Goal: Task Accomplishment & Management: Manage account settings

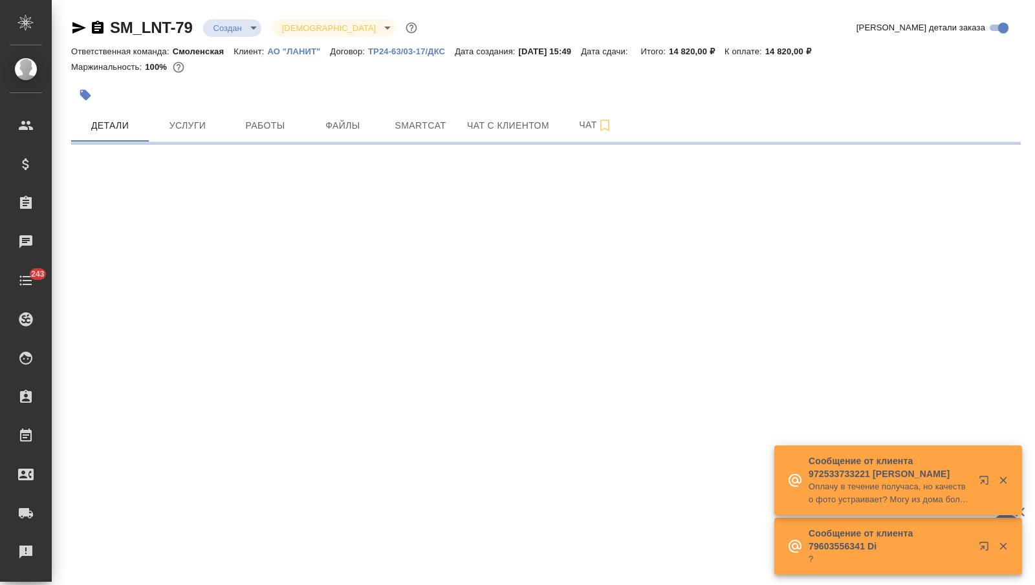
select select "RU"
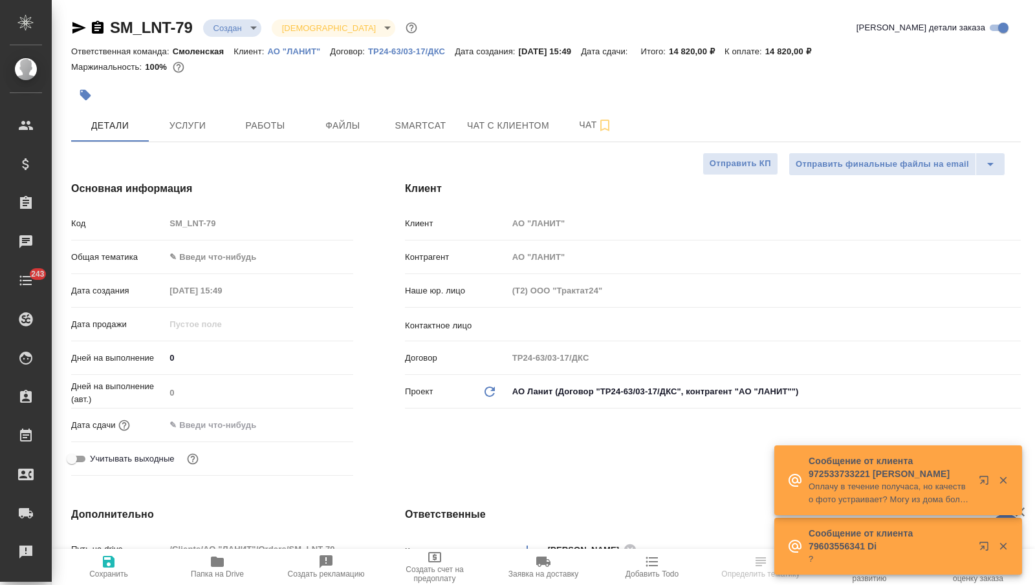
type textarea "x"
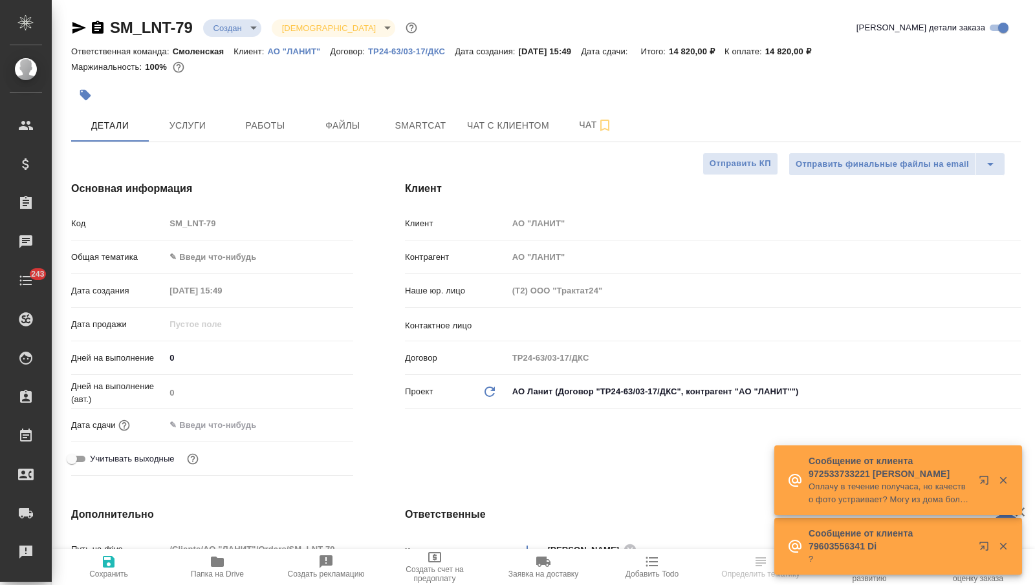
type textarea "x"
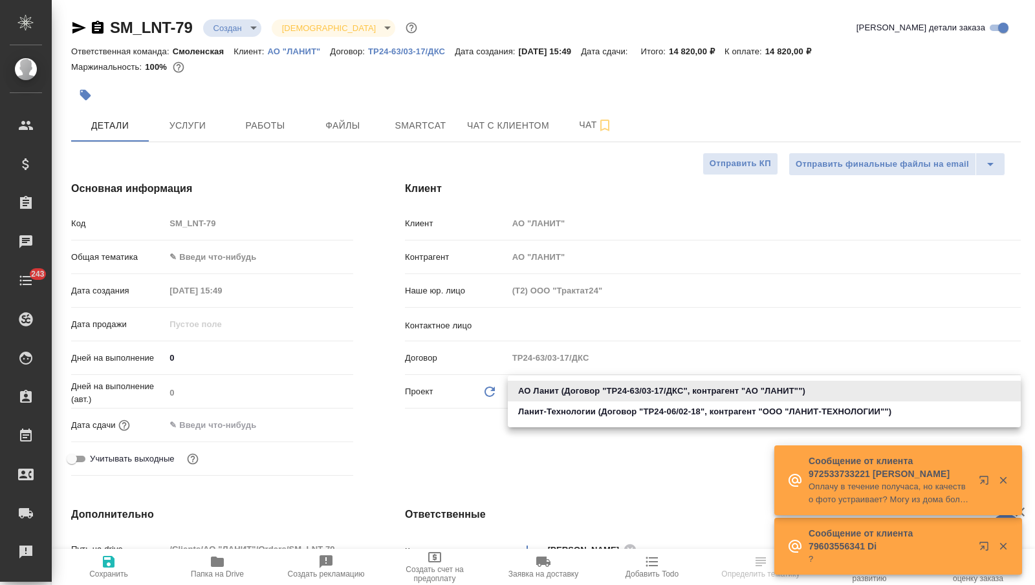
click at [603, 388] on body "🙏 .cls-1 fill:#fff; AWATERA Nikitina Tatiana Клиенты Спецификации Заказы Чаты 2…" at bounding box center [517, 292] width 1035 height 585
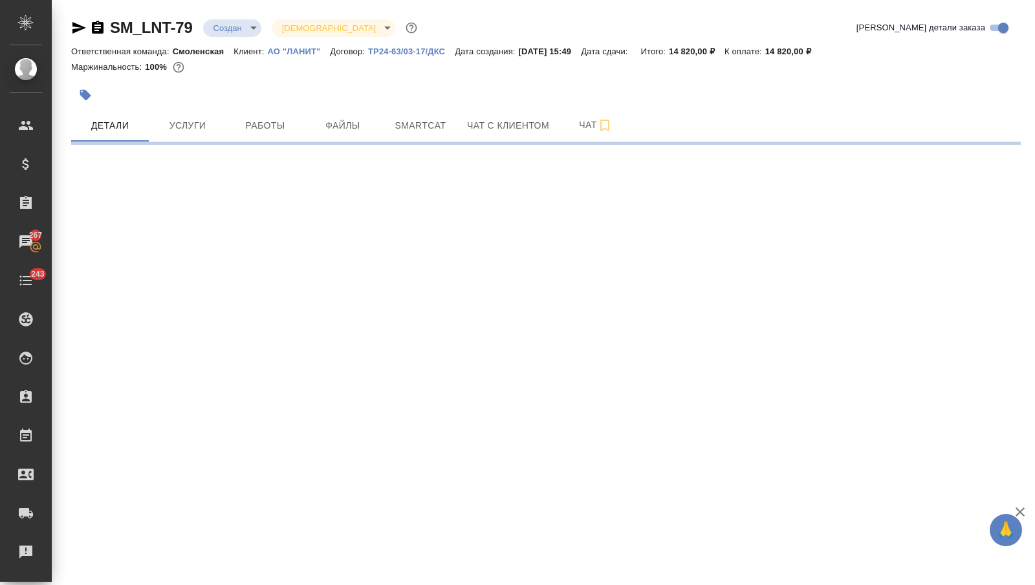
select select "RU"
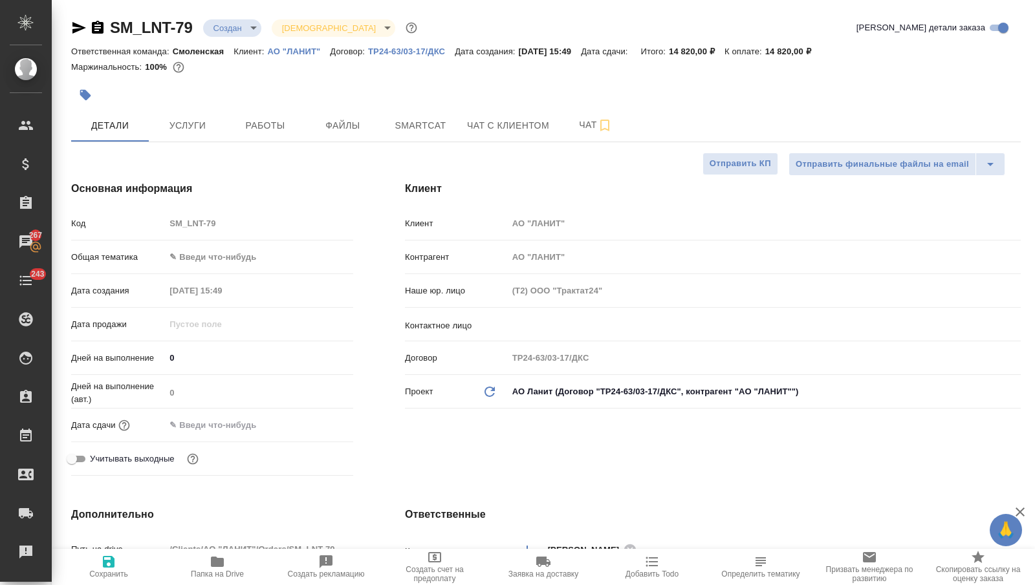
type textarea "x"
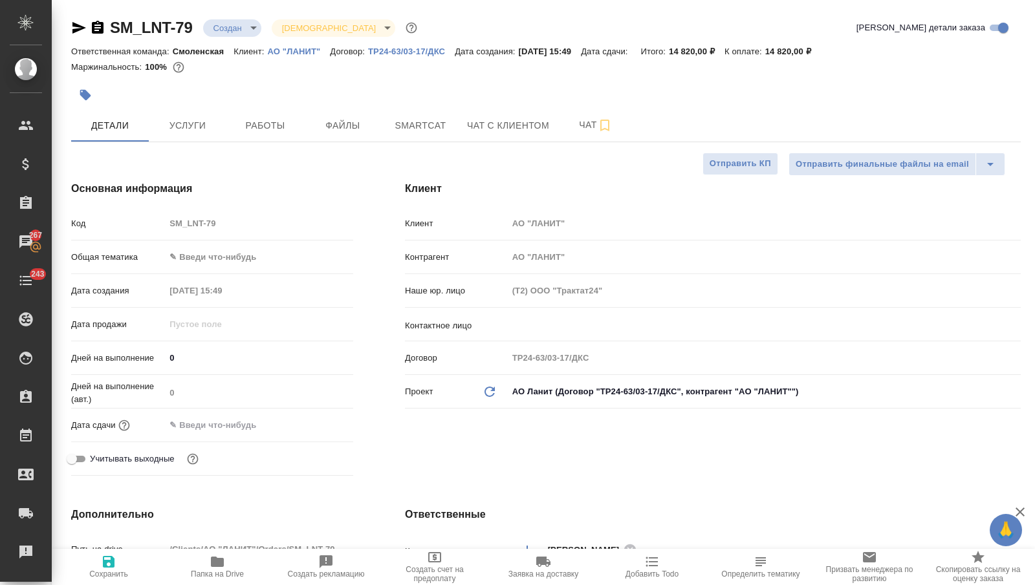
type textarea "x"
click at [302, 50] on p "АО "ЛАНИТ"" at bounding box center [298, 52] width 63 height 10
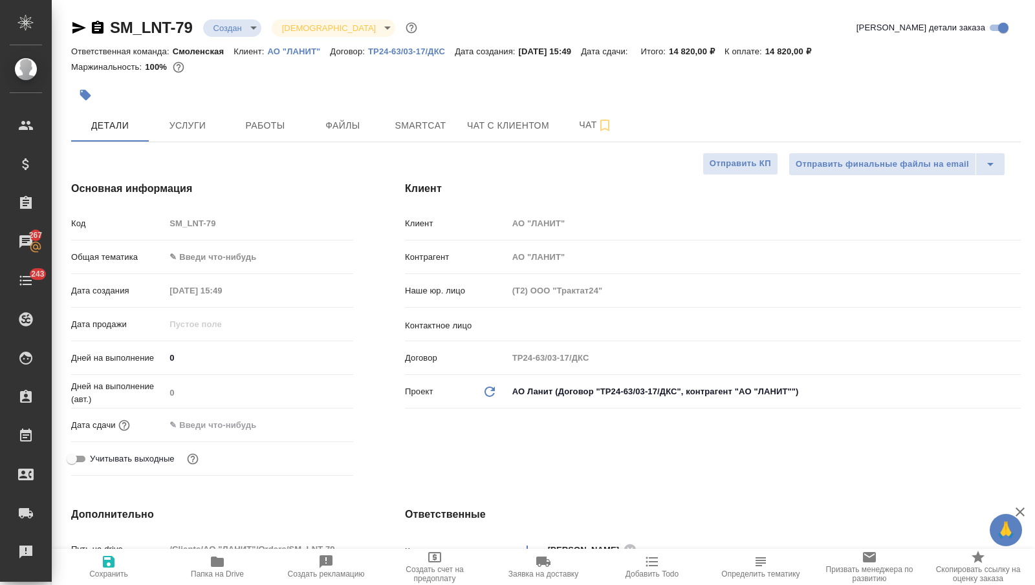
type textarea "x"
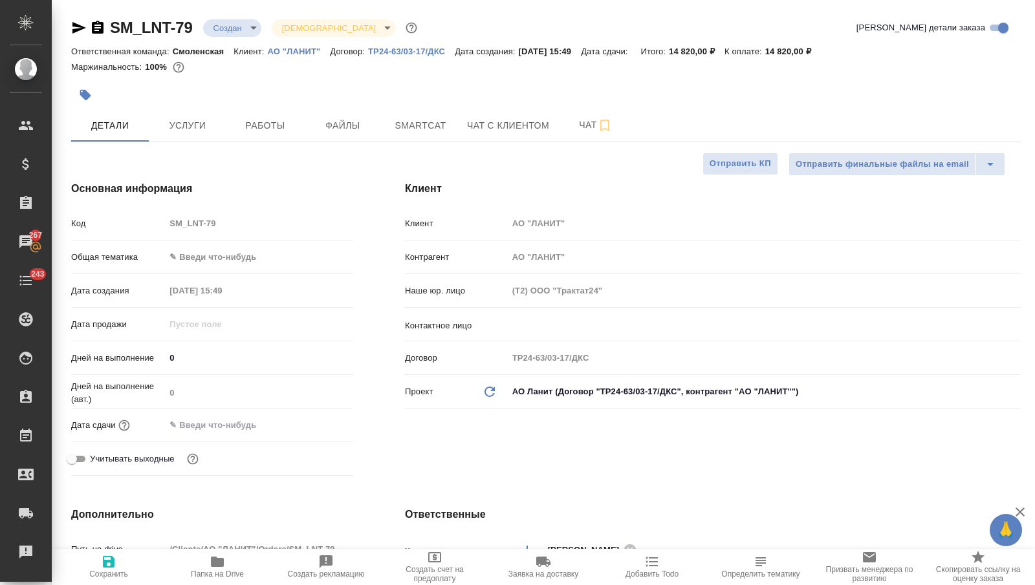
type textarea "x"
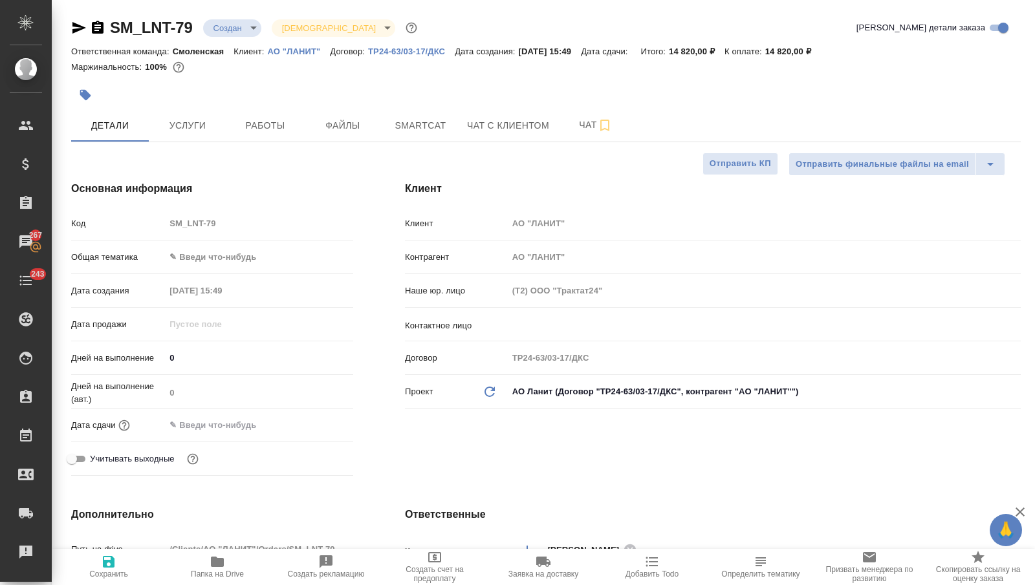
type textarea "x"
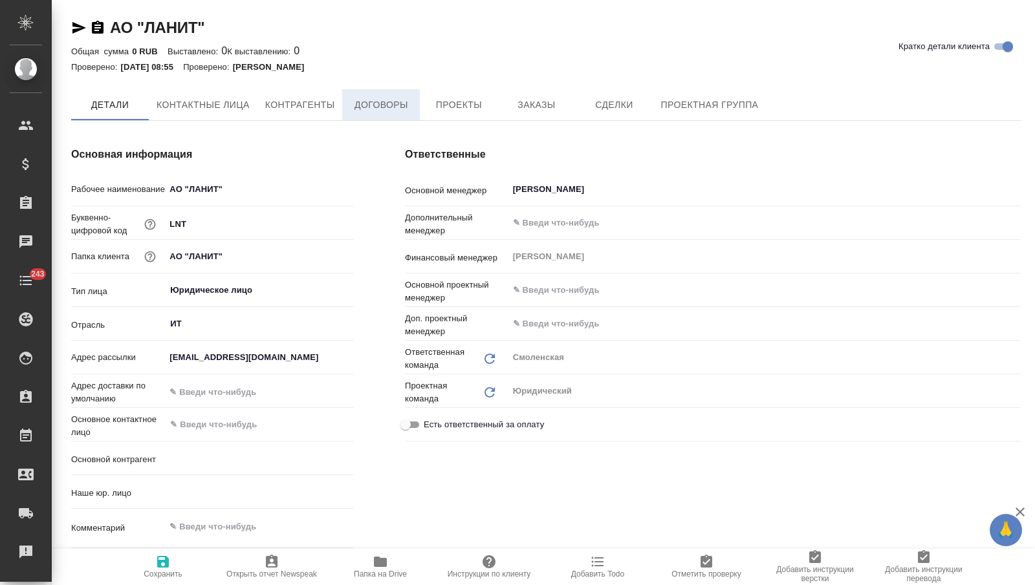
type input "(Т2) ООО "Трактат24""
type textarea "x"
click at [377, 107] on span "Договоры" at bounding box center [381, 105] width 62 height 16
type textarea "x"
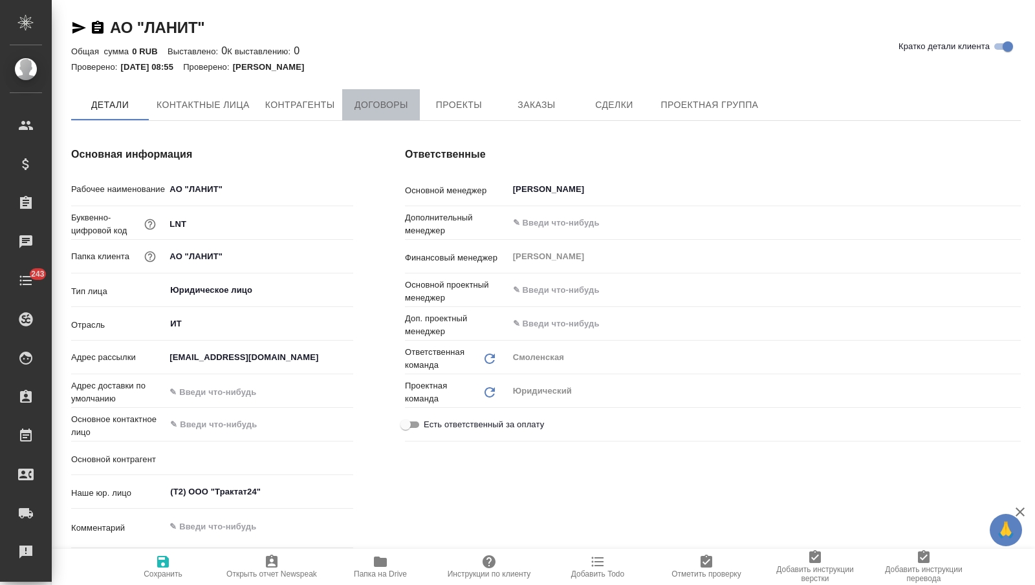
type textarea "x"
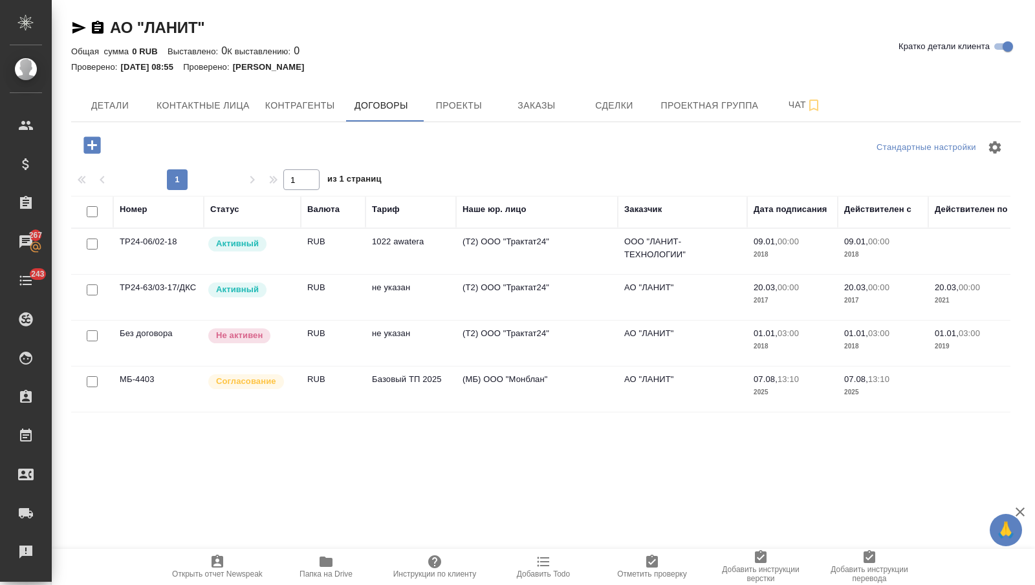
click at [437, 86] on div "АО "ЛАНИТ" Кратко детали клиента Общая сумма 0 RUB Выставлено: 0 К выставлению:…" at bounding box center [546, 260] width 964 height 520
click at [453, 110] on span "Проекты" at bounding box center [459, 106] width 62 height 16
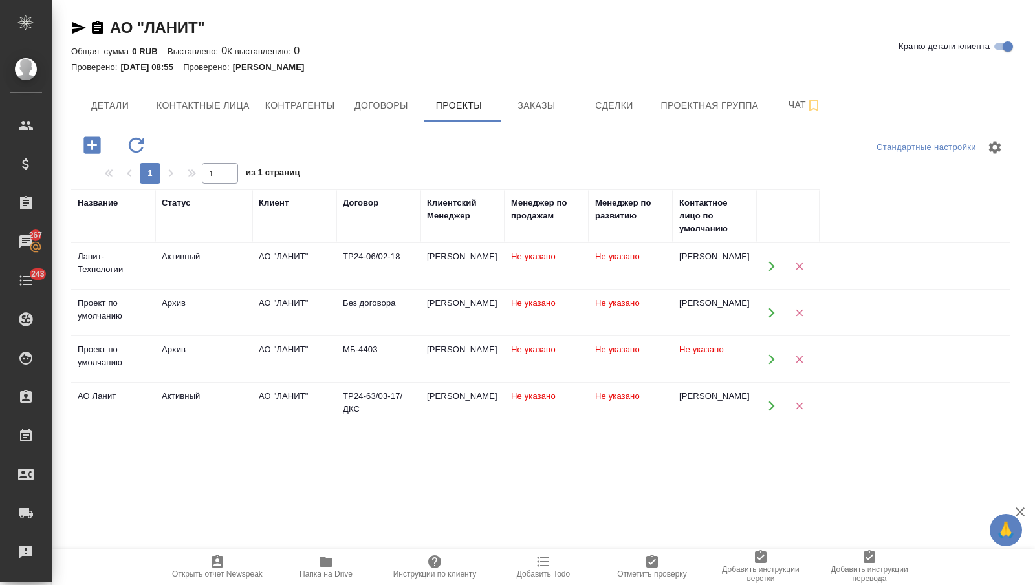
scroll to position [41, 0]
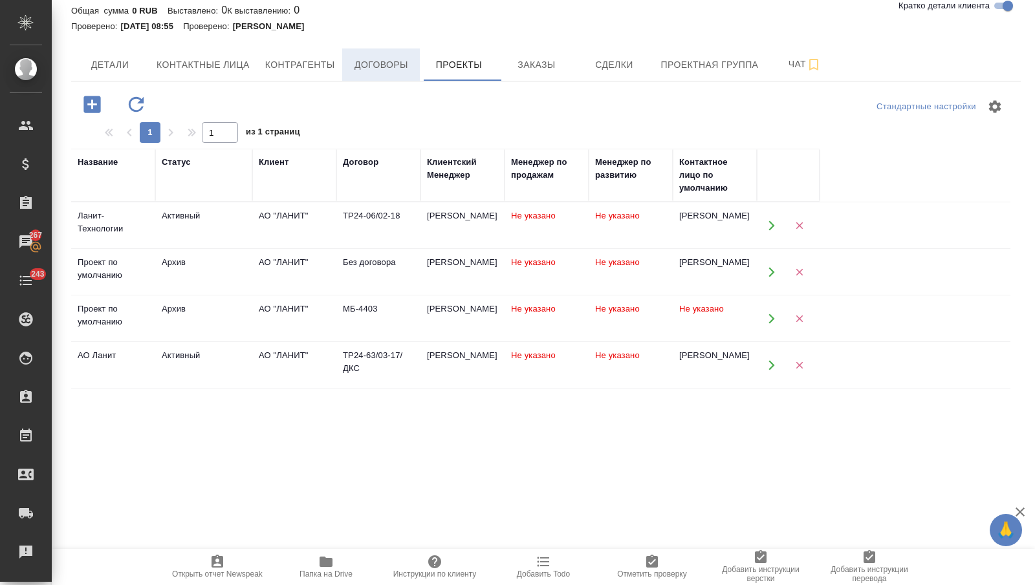
click at [366, 59] on span "Договоры" at bounding box center [381, 65] width 62 height 16
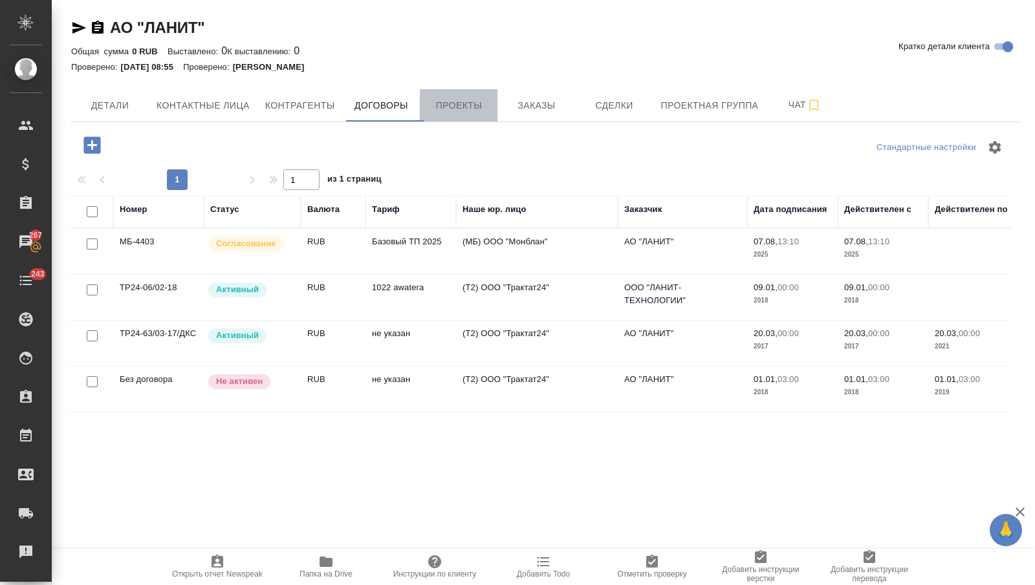
click at [473, 106] on span "Проекты" at bounding box center [459, 106] width 62 height 16
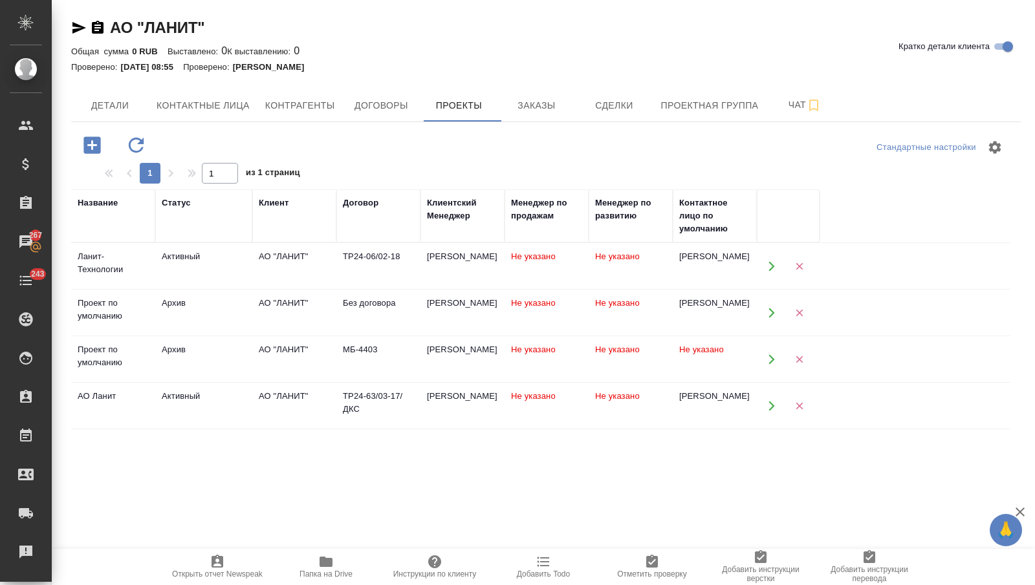
click at [331, 364] on td "АО "ЛАНИТ"" at bounding box center [294, 359] width 84 height 45
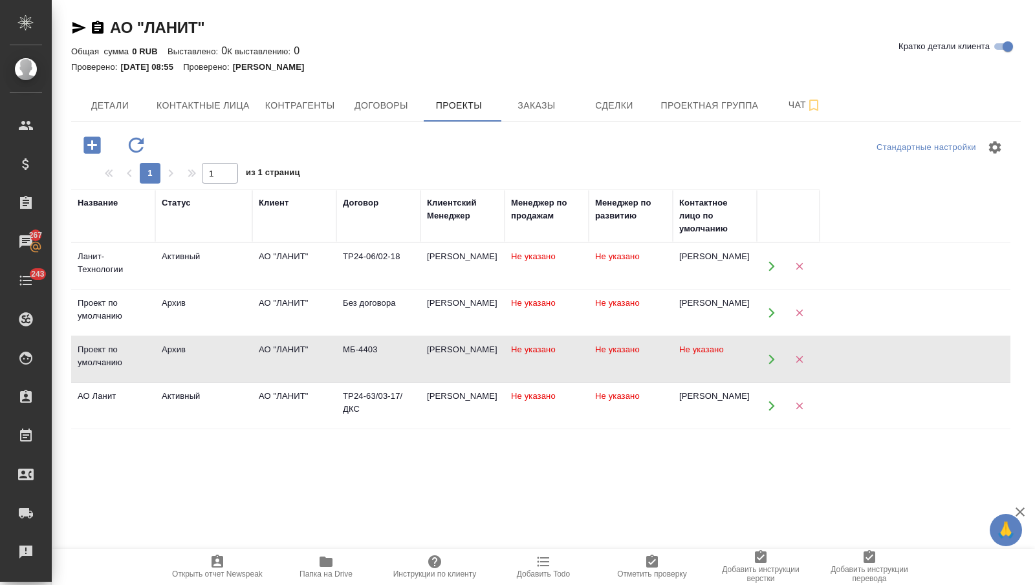
click at [331, 364] on td "АО "ЛАНИТ"" at bounding box center [294, 359] width 84 height 45
click at [331, 554] on button "Папка на Drive" at bounding box center [326, 567] width 109 height 36
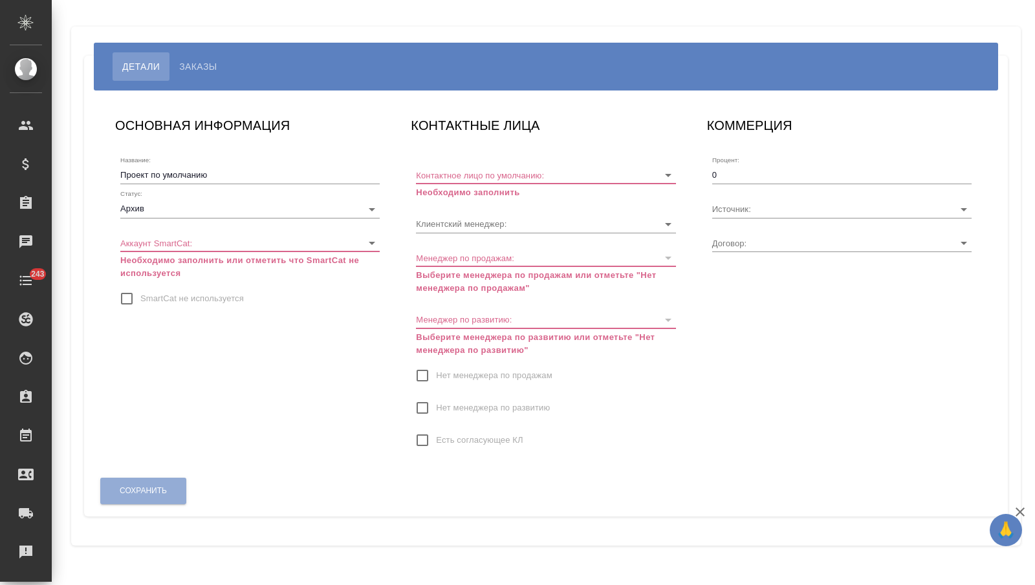
type input "МБ-4403"
type input "Суслова Юлия"
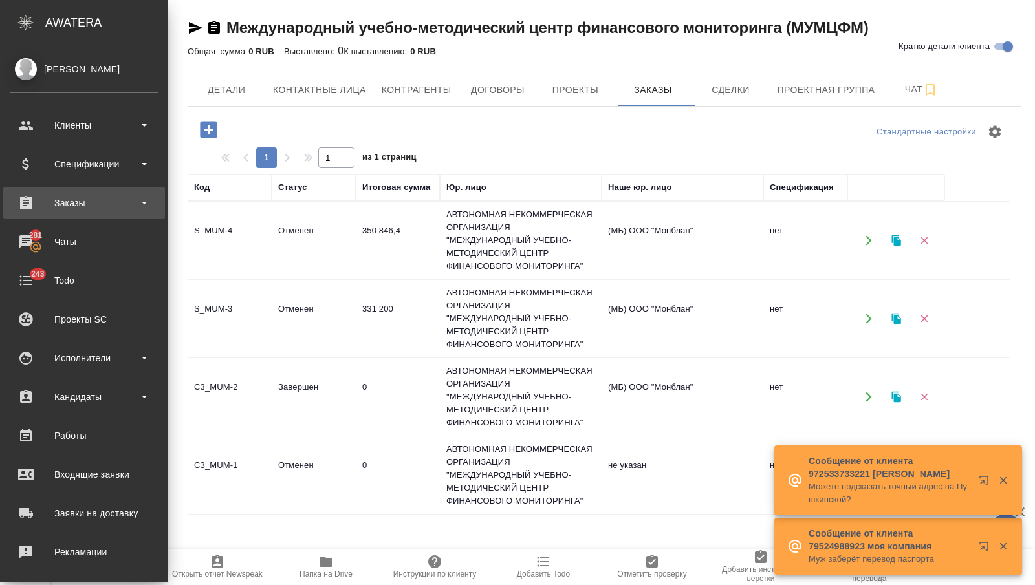
click at [60, 206] on div "Заказы" at bounding box center [84, 202] width 149 height 19
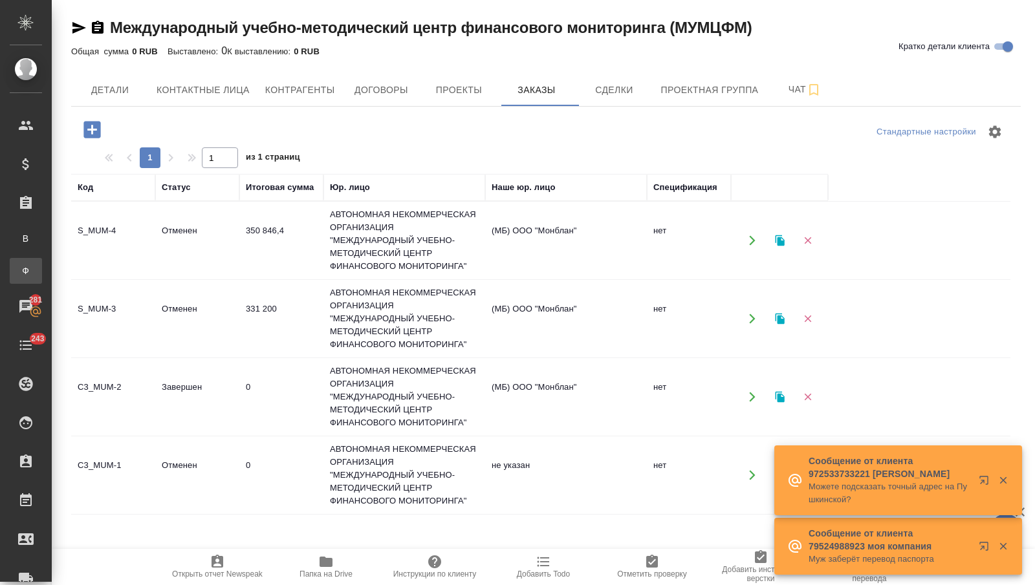
click at [19, 272] on div "Заказы физ. лиц" at bounding box center [9, 271] width 19 height 13
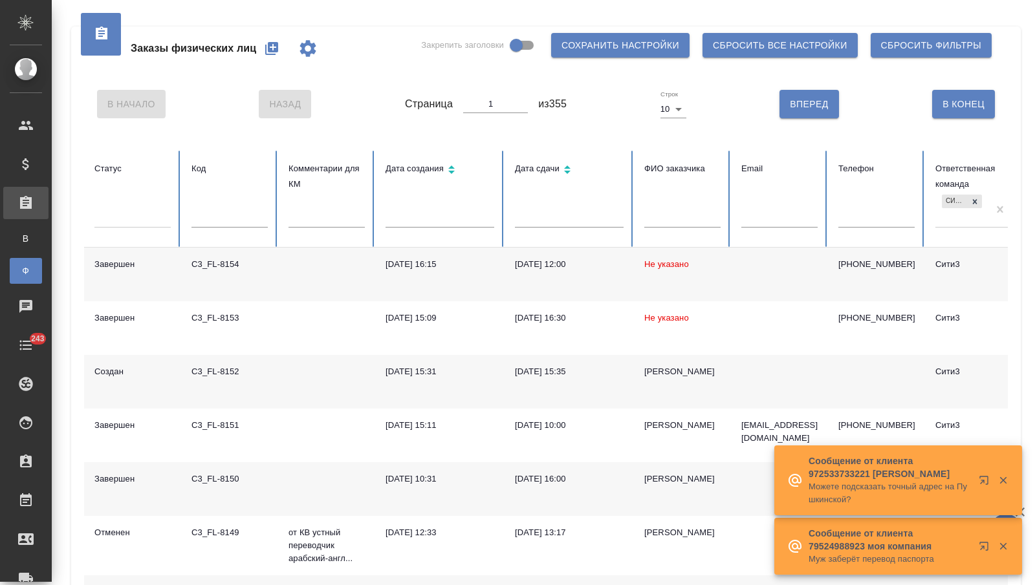
click at [552, 378] on div "[DATE] 15:35" at bounding box center [569, 371] width 109 height 13
click at [552, 378] on td "[DATE] 15:35" at bounding box center [569, 382] width 129 height 54
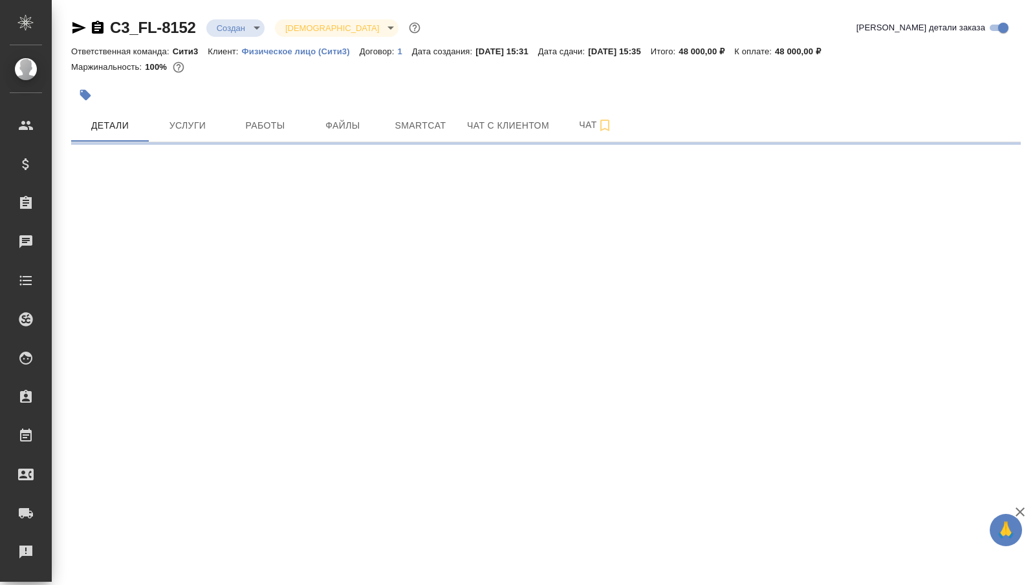
click at [77, 28] on icon "button" at bounding box center [79, 28] width 14 height 12
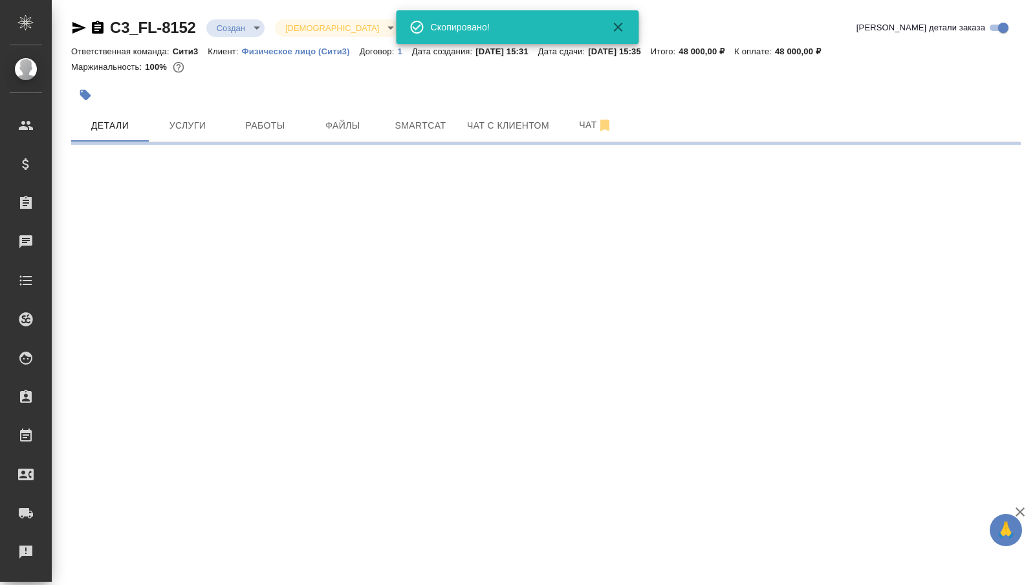
select select "RU"
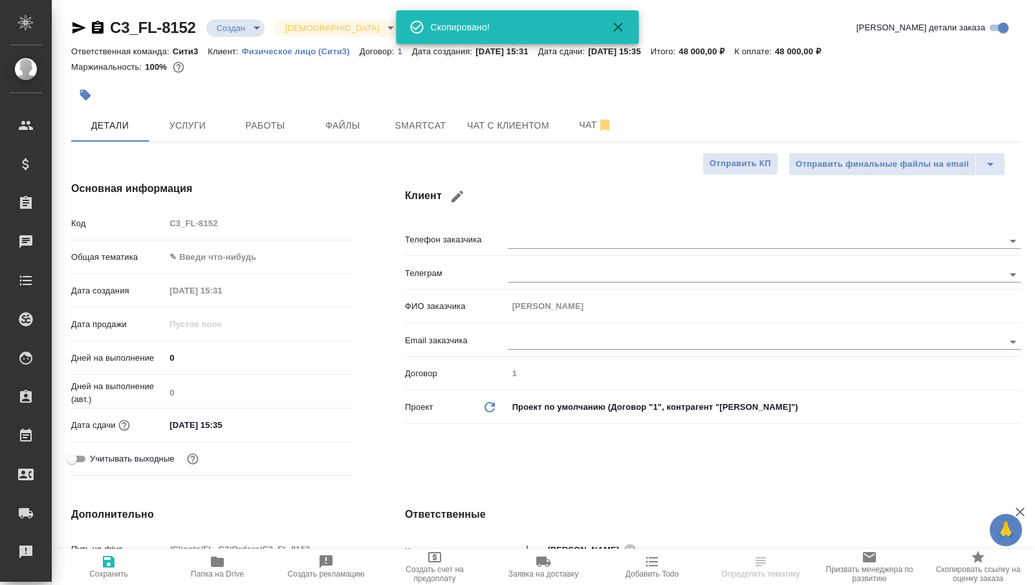
type textarea "x"
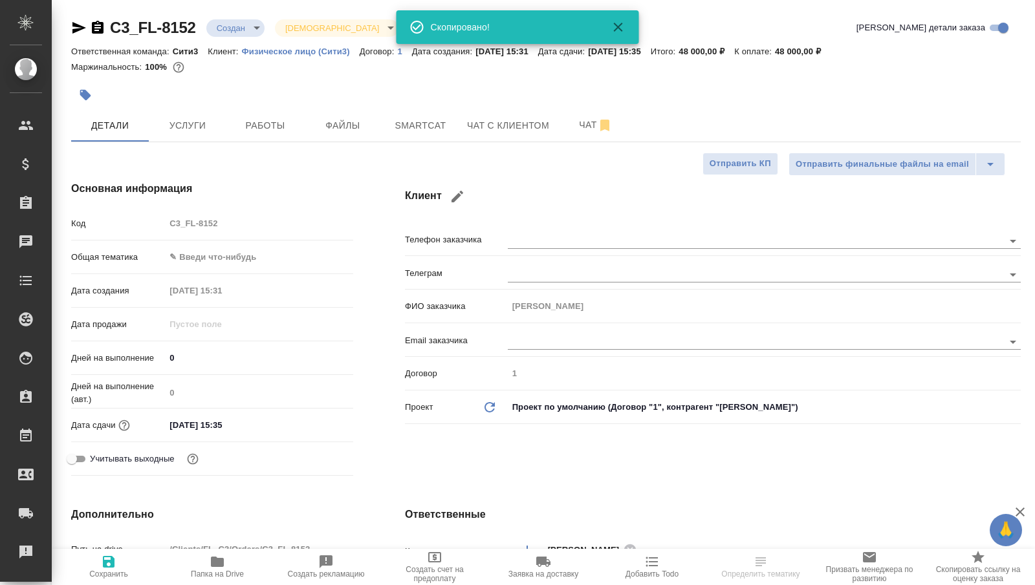
type textarea "x"
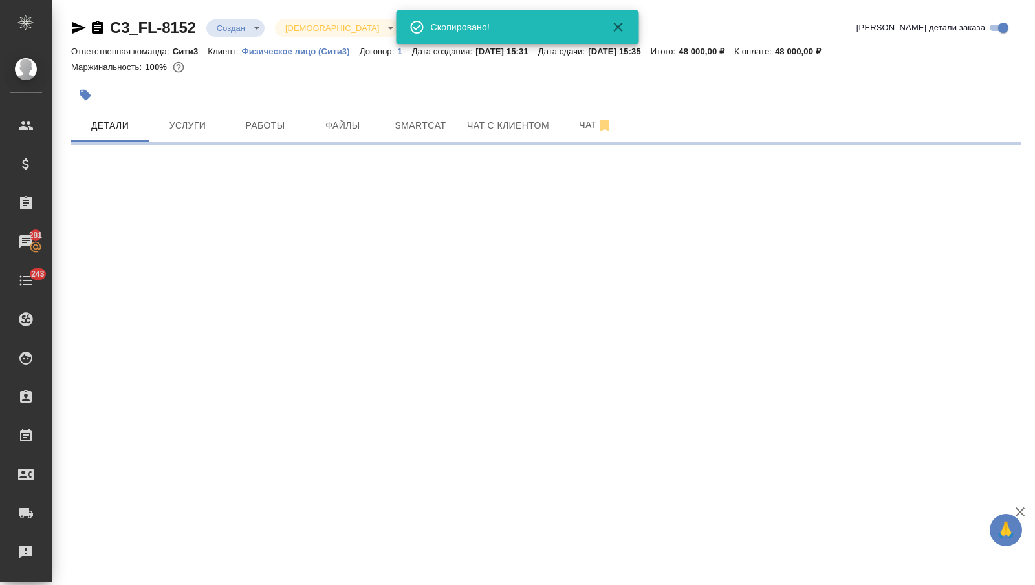
select select "RU"
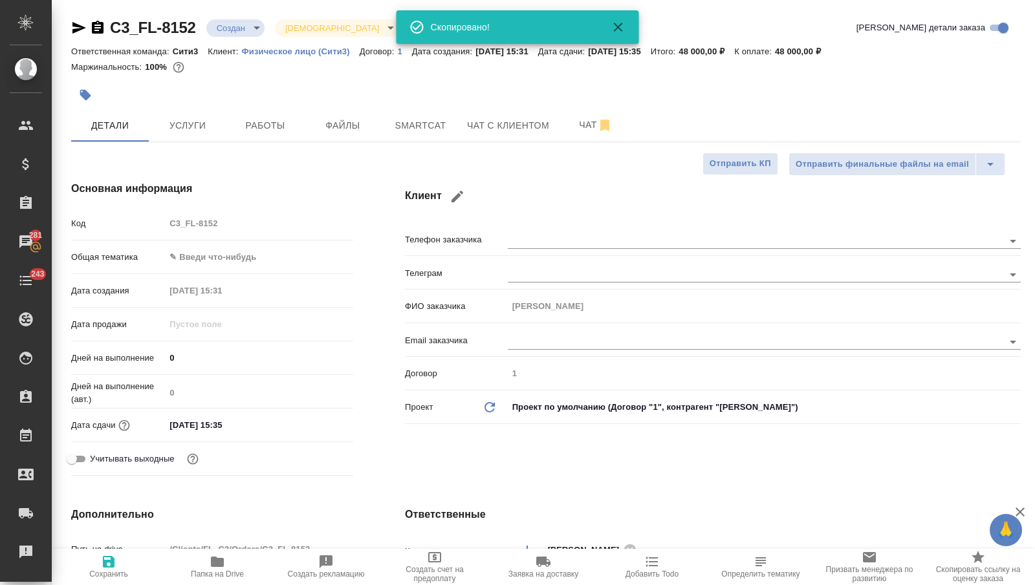
type textarea "x"
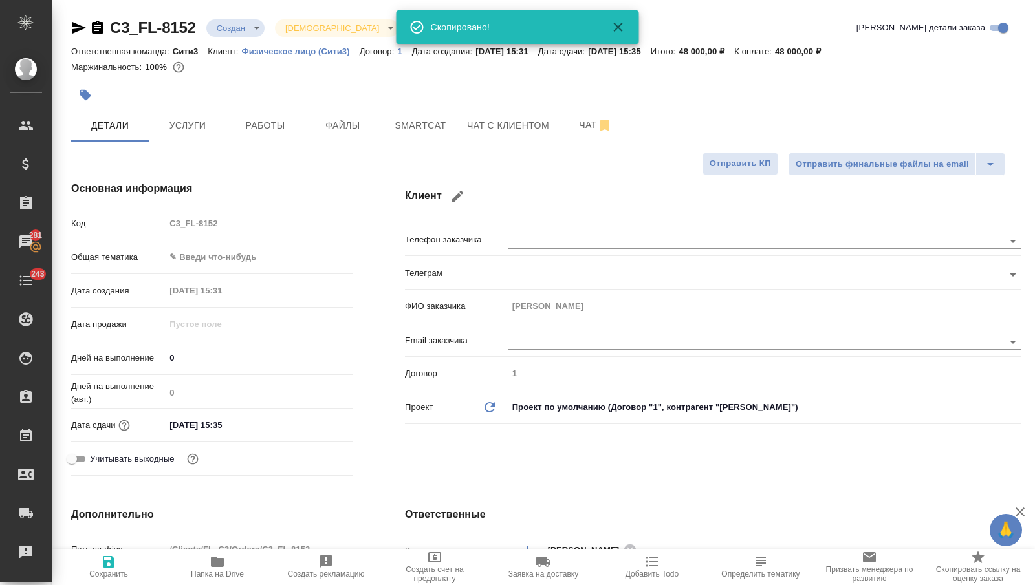
type textarea "x"
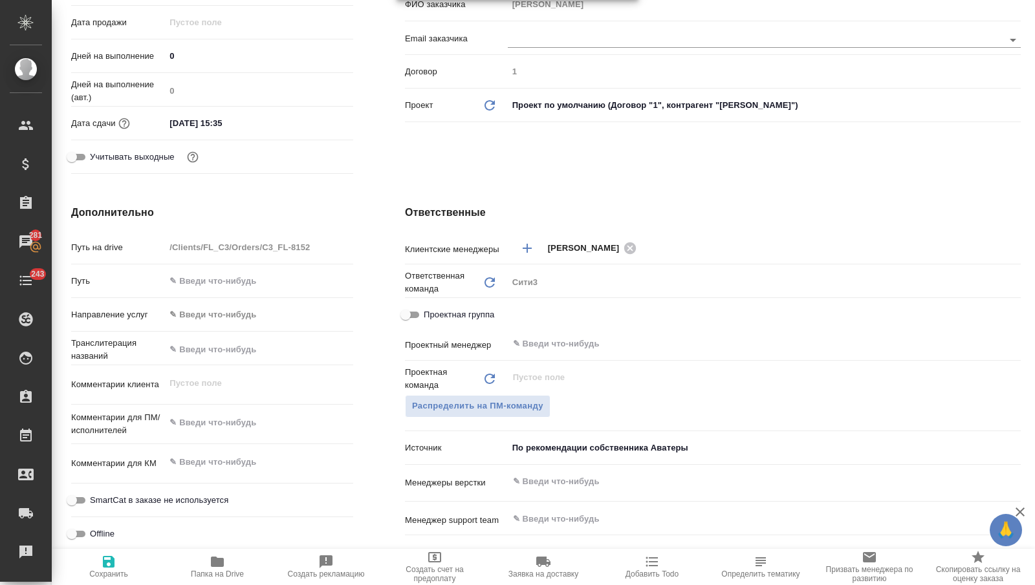
scroll to position [322, 0]
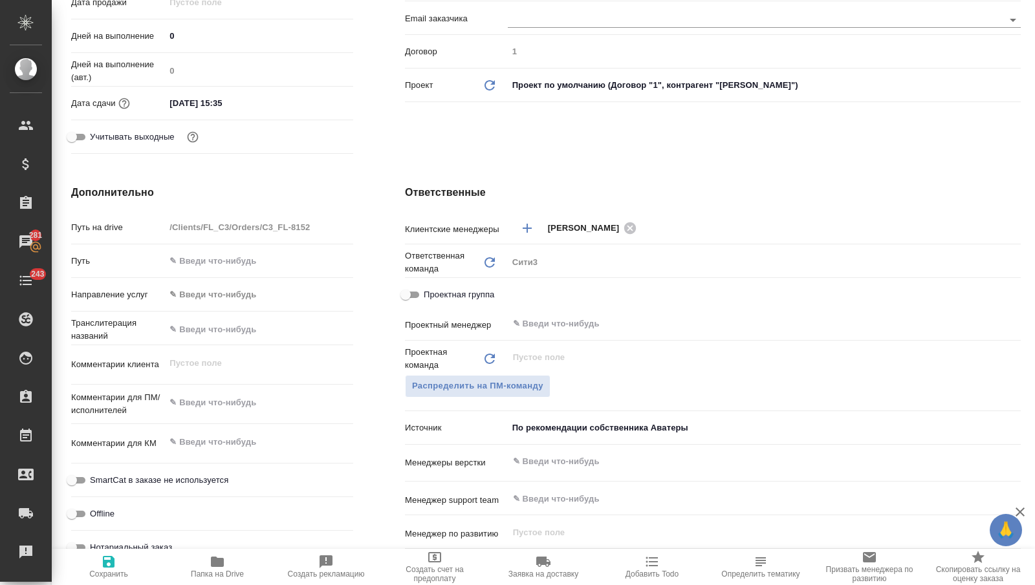
type textarea "x"
click at [174, 402] on textarea at bounding box center [259, 403] width 188 height 22
type textarea "x"
